Goal: Use online tool/utility: Utilize a website feature to perform a specific function

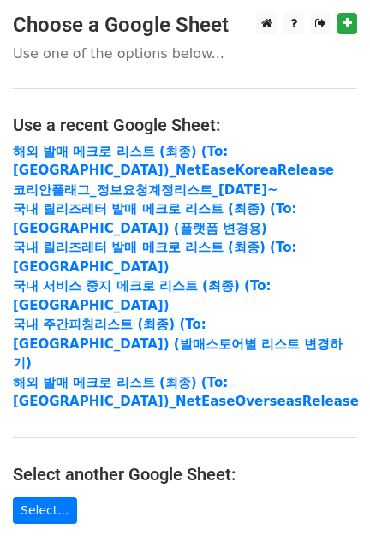
scroll to position [321, 0]
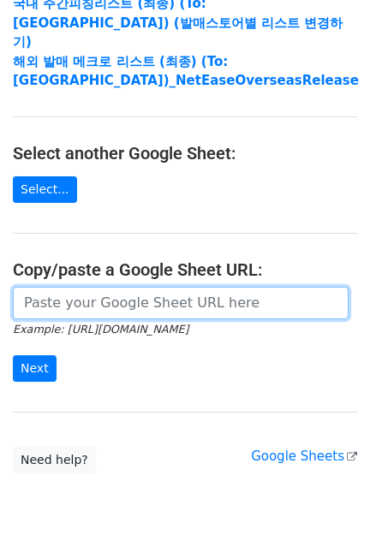
click at [104, 287] on input "url" at bounding box center [180, 303] width 335 height 33
paste input "[URL][DOMAIN_NAME]"
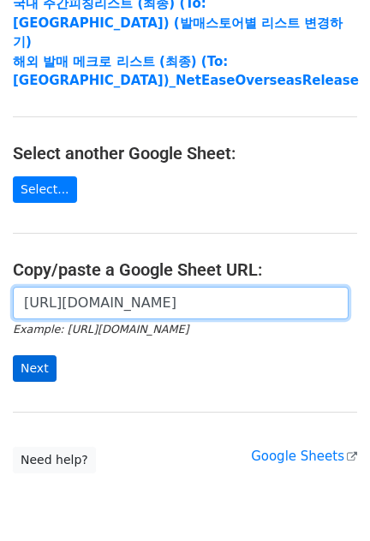
scroll to position [0, 397]
type input "[URL][DOMAIN_NAME]"
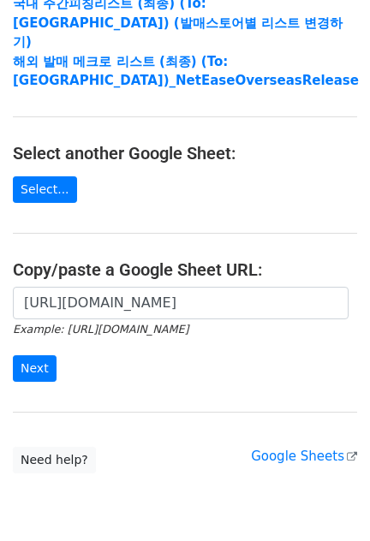
click at [33, 343] on div "[URL][DOMAIN_NAME] Example: [URL][DOMAIN_NAME] Next" at bounding box center [185, 343] width 370 height 113
click at [33, 355] on input "Next" at bounding box center [35, 368] width 44 height 27
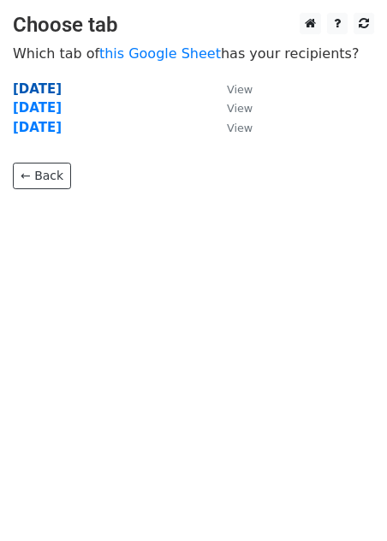
click at [62, 83] on strong "[DATE]" at bounding box center [37, 88] width 49 height 15
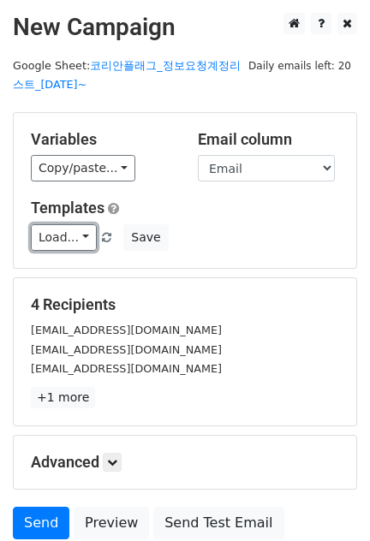
click at [75, 236] on link "Load..." at bounding box center [64, 237] width 66 height 27
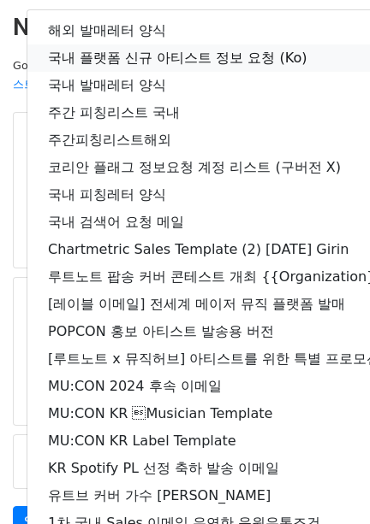
click at [109, 65] on link "국내 플랫폼 신규 아티스트 정보 요청 (Ko)" at bounding box center [301, 57] width 549 height 27
